Goal: Task Accomplishment & Management: Use online tool/utility

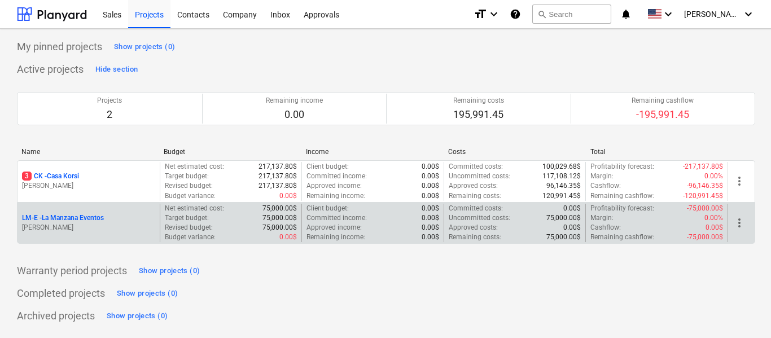
click at [96, 216] on p "LM-E - La Manzana Eventos" at bounding box center [63, 218] width 82 height 10
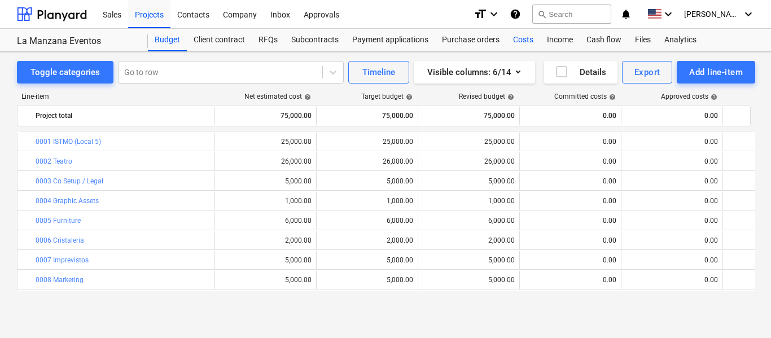
click at [525, 39] on div "Costs" at bounding box center [523, 40] width 34 height 23
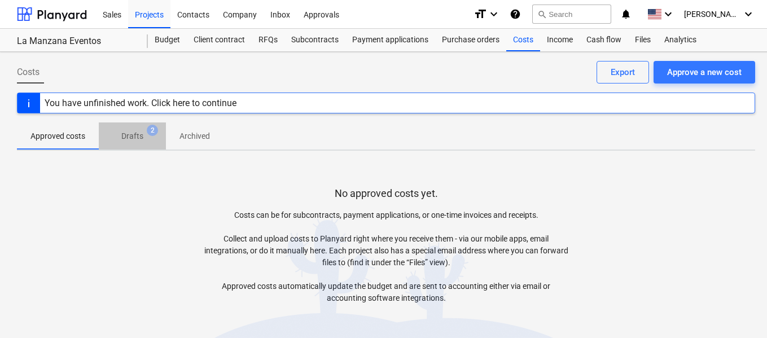
click at [121, 131] on span "Drafts 2" at bounding box center [132, 136] width 40 height 12
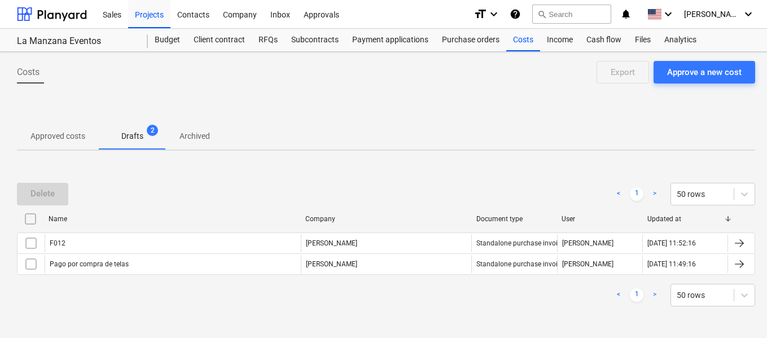
click at [48, 137] on p "Approved costs" at bounding box center [57, 136] width 55 height 12
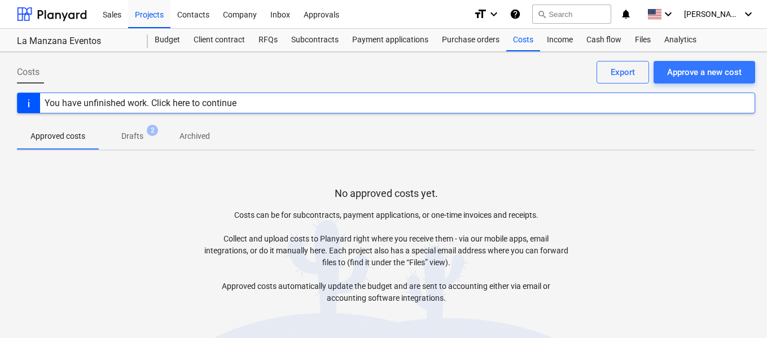
scroll to position [52, 0]
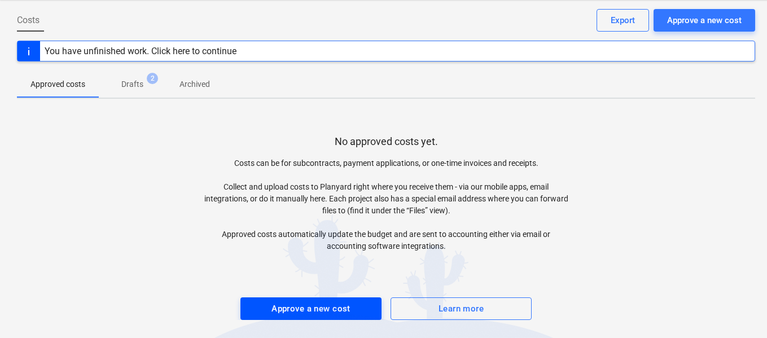
click at [317, 311] on div "Approve a new cost" at bounding box center [310, 308] width 79 height 15
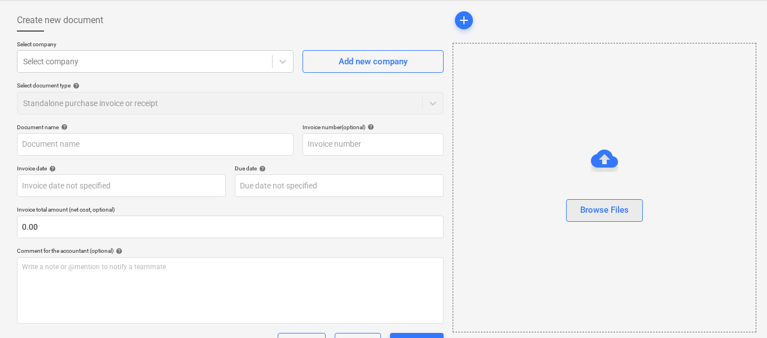
click at [599, 205] on div "Browse Files" at bounding box center [604, 210] width 49 height 15
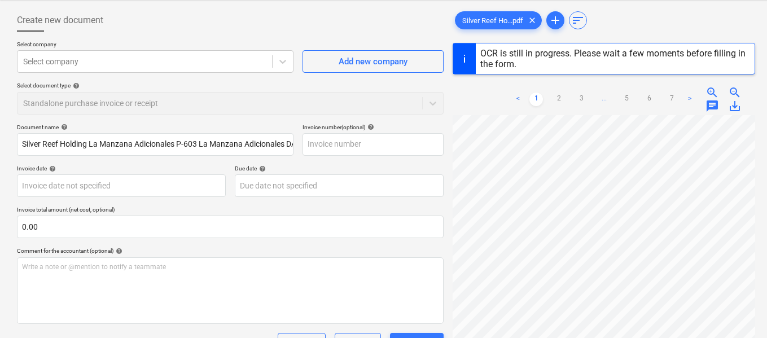
type input "DAQ-1615"
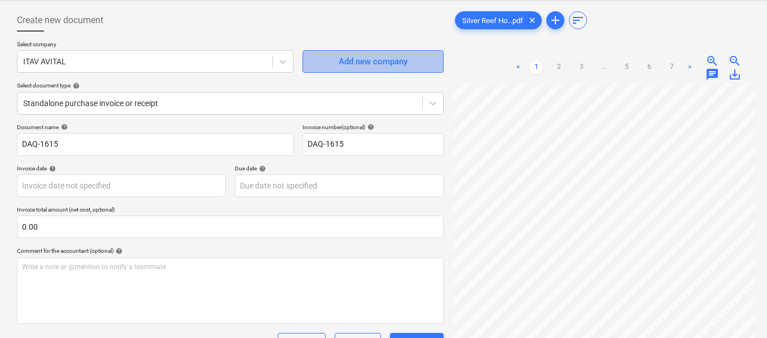
click at [373, 59] on div "Add new company" at bounding box center [373, 61] width 69 height 15
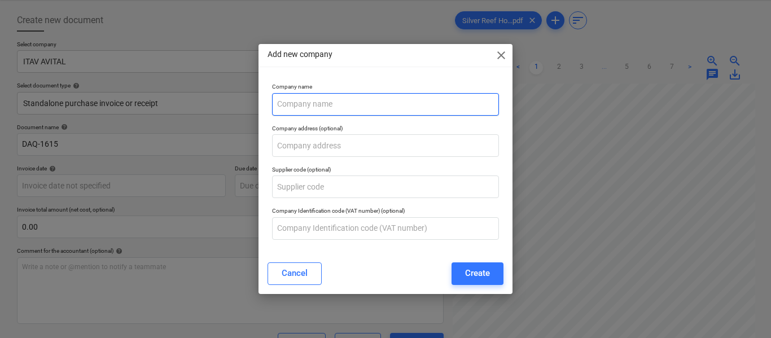
click at [312, 109] on input "text" at bounding box center [385, 104] width 227 height 23
paste input "Doctor Audio [GEOGRAPHIC_DATA] SA"
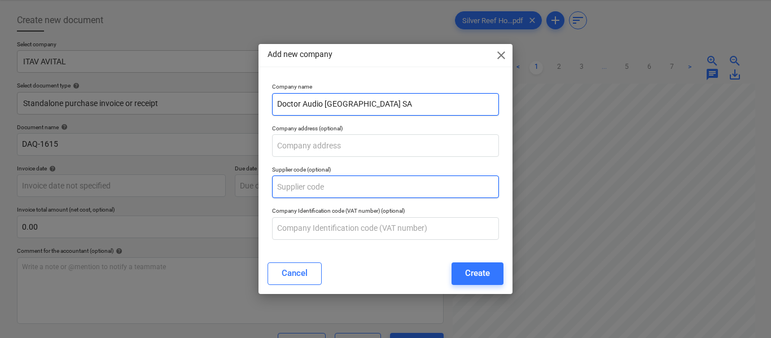
type input "Doctor Audio [GEOGRAPHIC_DATA] SA"
click at [325, 193] on input "text" at bounding box center [385, 186] width 227 height 23
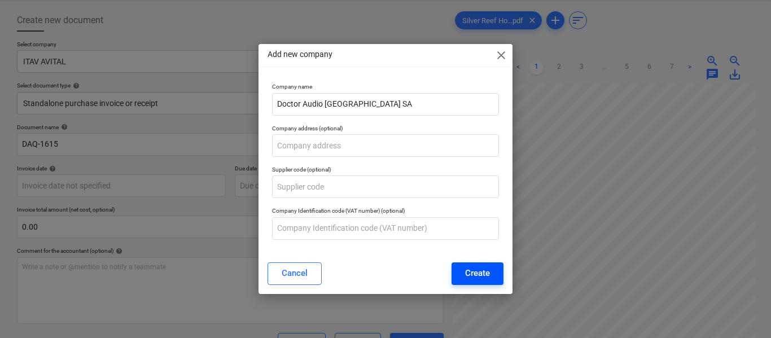
click at [468, 275] on div "Create" at bounding box center [477, 273] width 25 height 15
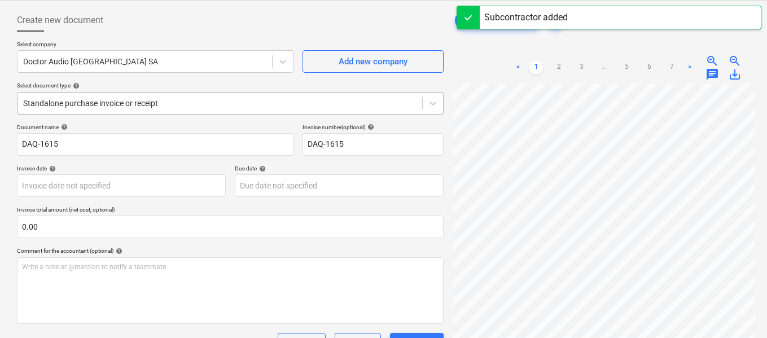
click at [190, 94] on div "Standalone purchase invoice or receipt" at bounding box center [230, 103] width 427 height 23
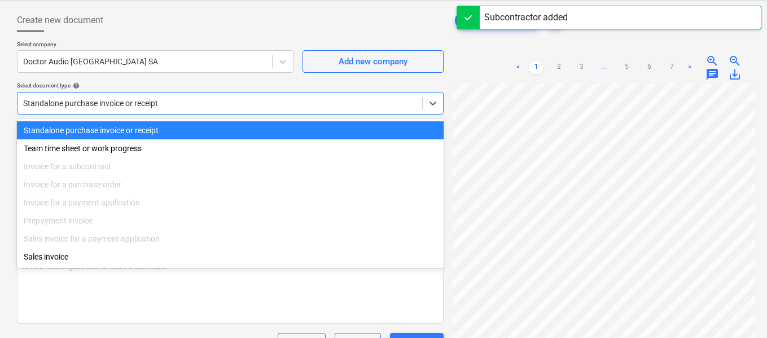
click at [187, 106] on div at bounding box center [219, 103] width 393 height 11
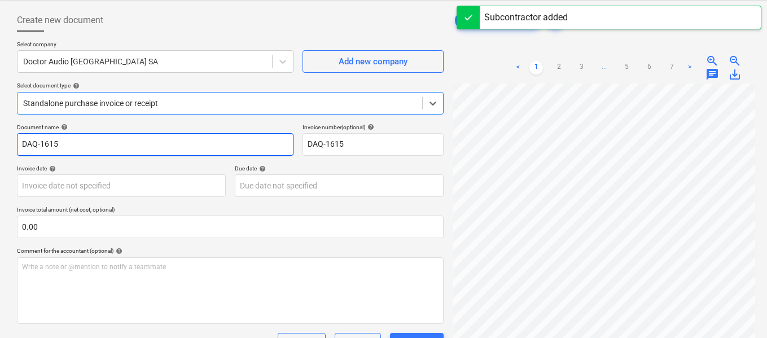
click at [163, 153] on input "DAQ-1615" at bounding box center [155, 144] width 276 height 23
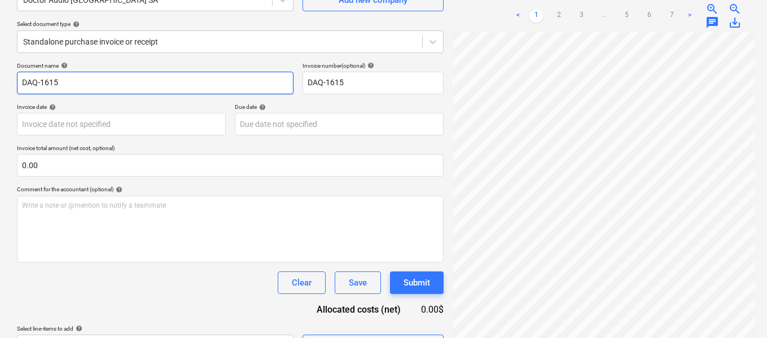
scroll to position [142, 0]
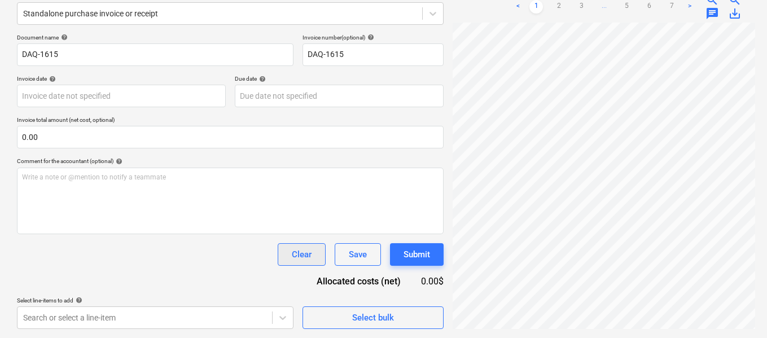
click at [302, 256] on div "Clear" at bounding box center [302, 254] width 20 height 15
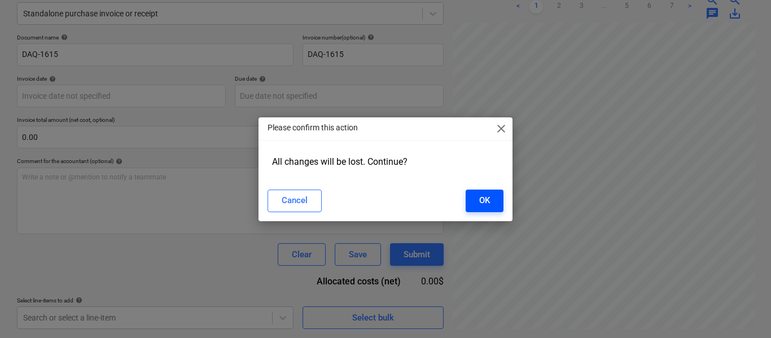
click at [476, 208] on button "OK" at bounding box center [484, 201] width 38 height 23
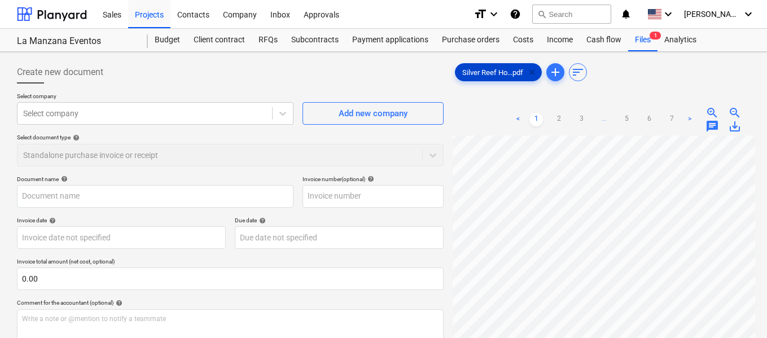
click at [532, 72] on span "clear" at bounding box center [532, 72] width 14 height 14
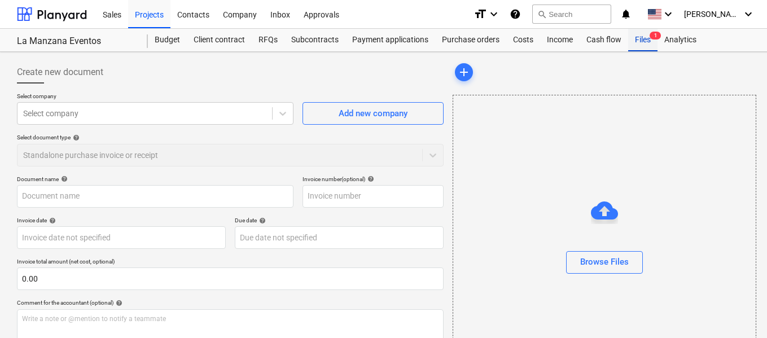
click at [647, 46] on div "Files 1" at bounding box center [642, 40] width 29 height 23
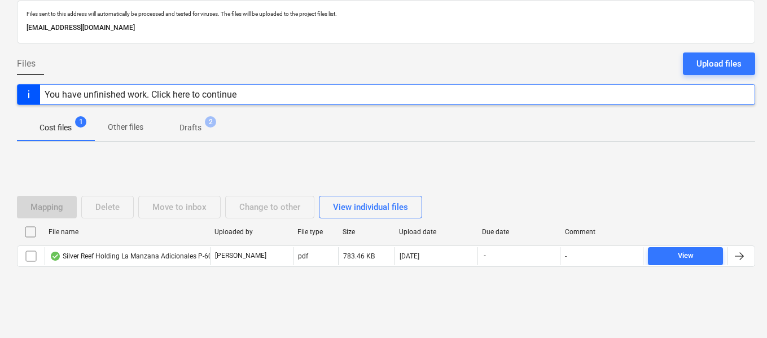
scroll to position [61, 0]
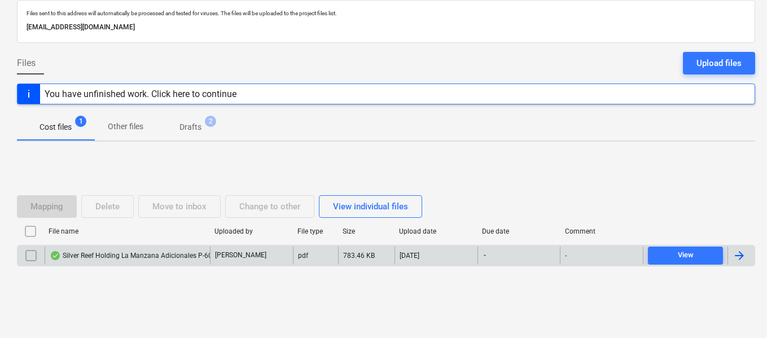
click at [107, 256] on div "Silver Reef Holding La Manzana Adicionales P-603 La Manzana Adicionales DAQ-161…" at bounding box center [199, 255] width 298 height 9
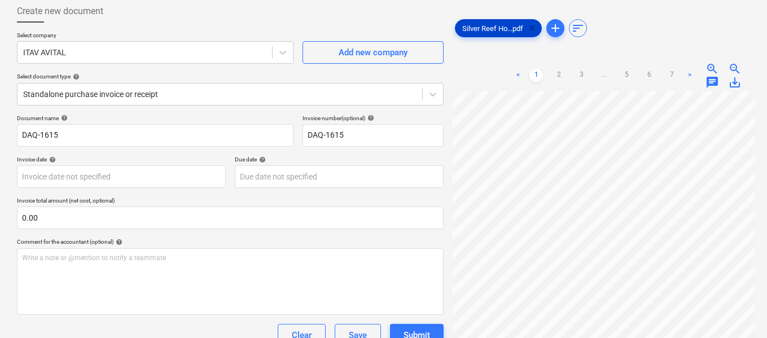
click at [536, 29] on span "clear" at bounding box center [532, 28] width 14 height 14
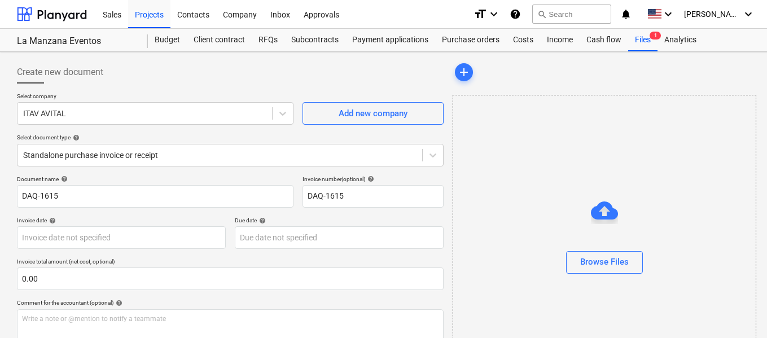
click at [512, 77] on div "add" at bounding box center [604, 72] width 302 height 23
click at [67, 11] on div at bounding box center [52, 14] width 70 height 28
